Goal: Navigation & Orientation: Find specific page/section

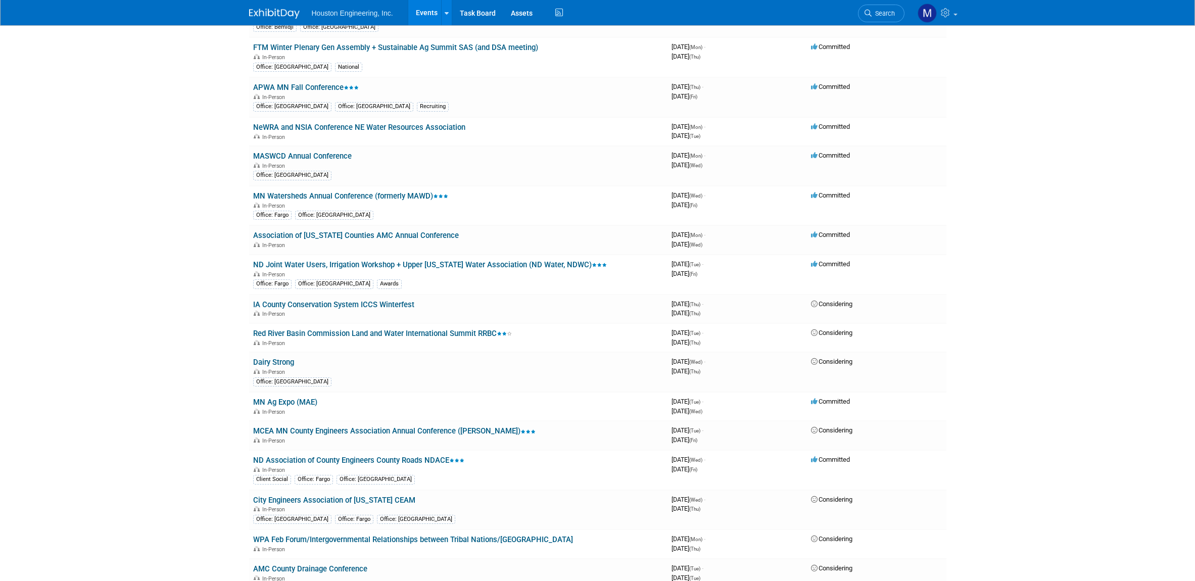
scroll to position [909, 0]
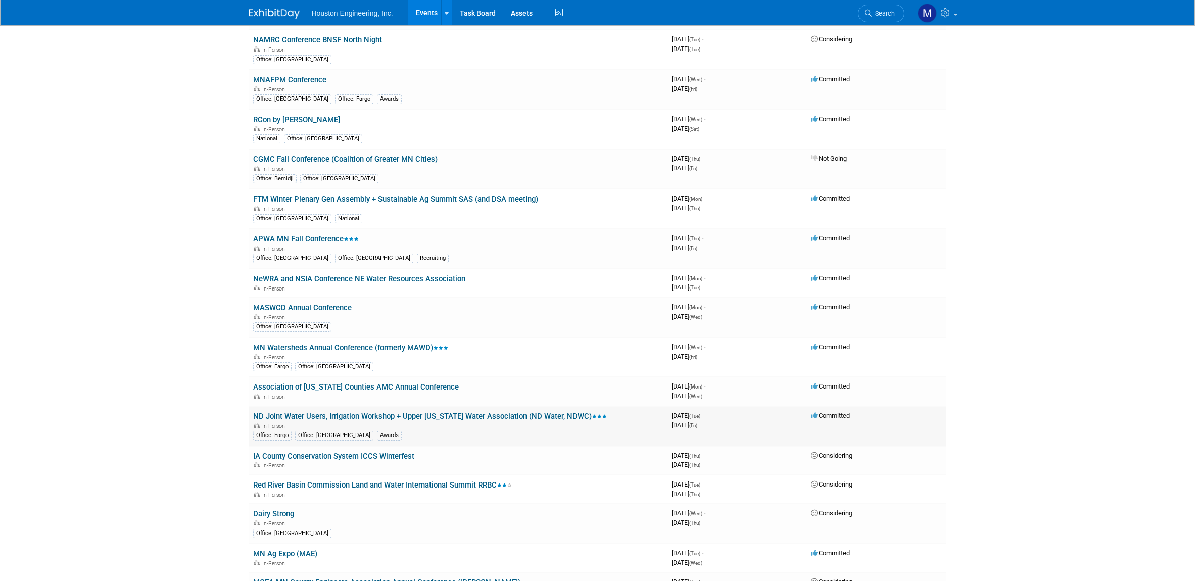
click at [282, 413] on link "ND Joint Water Users, Irrigation Workshop + Upper [US_STATE] Water Association …" at bounding box center [430, 416] width 354 height 9
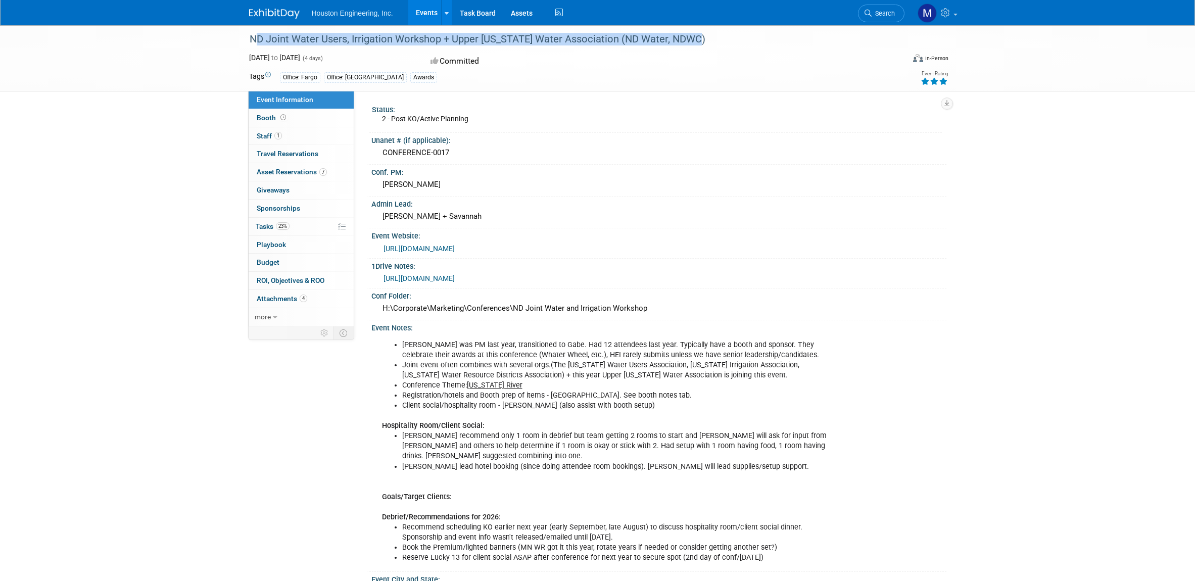
drag, startPoint x: 681, startPoint y: 41, endPoint x: 249, endPoint y: 44, distance: 432.0
click at [249, 44] on div "ND Joint Water Users, Irrigation Workshop + Upper [US_STATE] Water Association …" at bounding box center [567, 39] width 643 height 18
copy div "ND Joint Water Users, Irrigation Workshop + Upper [US_STATE] Water Association …"
click at [267, 10] on img at bounding box center [274, 14] width 51 height 10
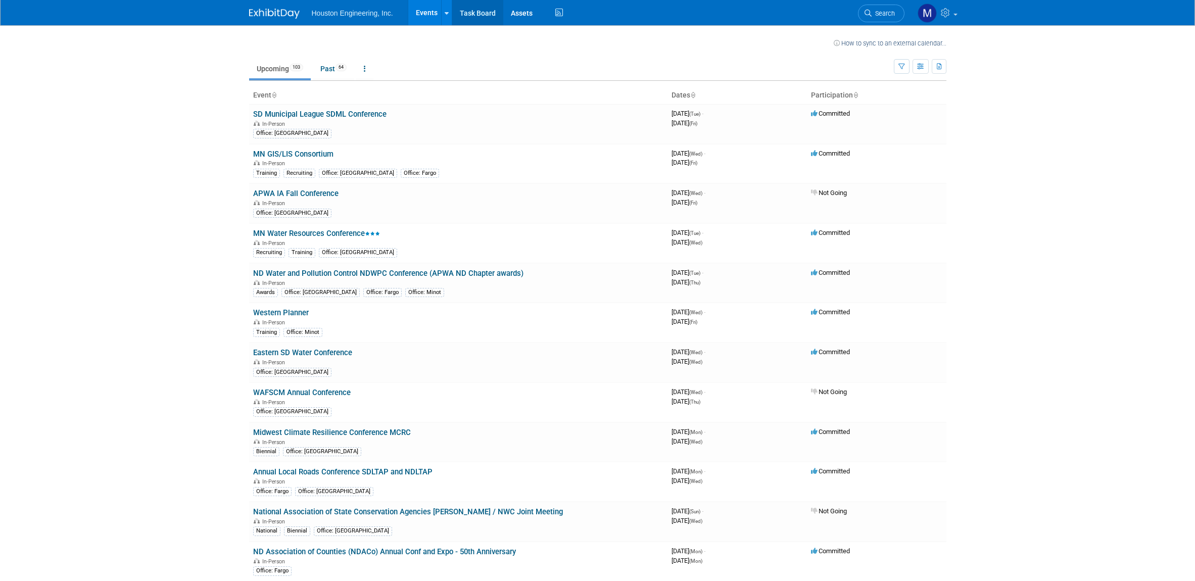
click at [475, 12] on link "Task Board" at bounding box center [477, 12] width 51 height 25
click at [366, 69] on icon at bounding box center [365, 68] width 2 height 7
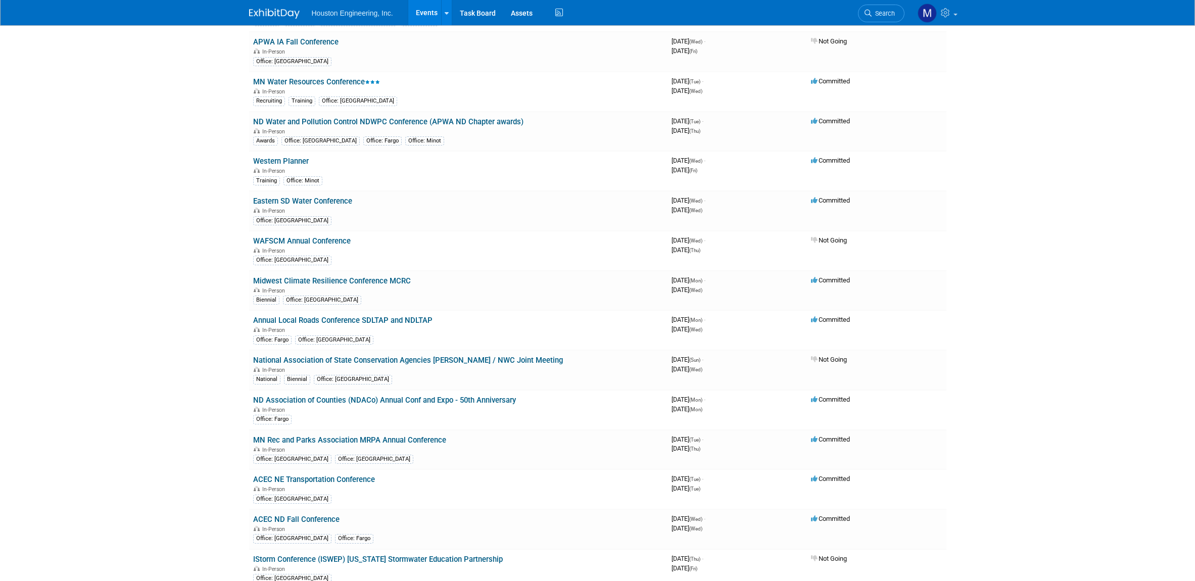
scroll to position [354, 0]
